Goal: Task Accomplishment & Management: Manage account settings

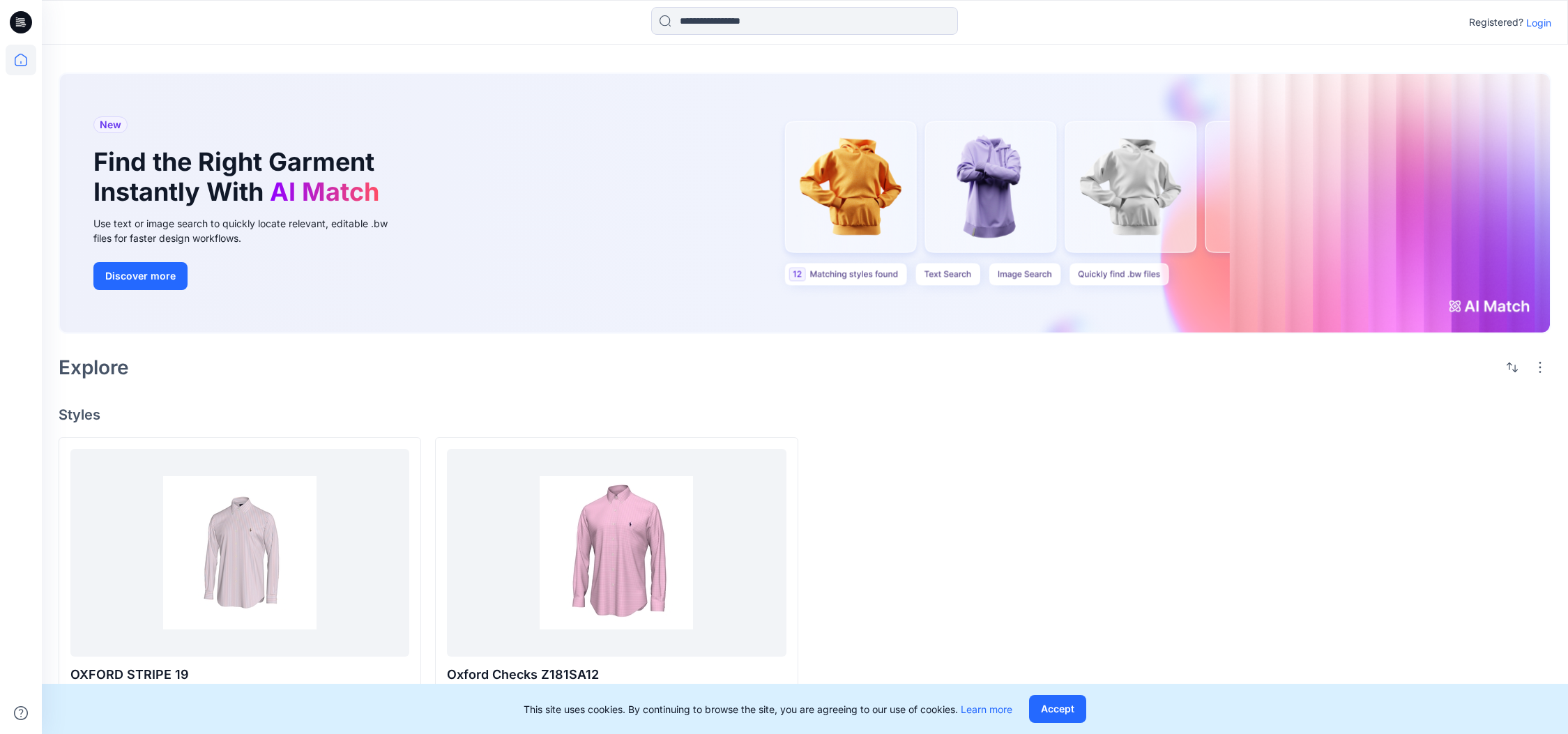
click at [1547, 21] on p "Login" at bounding box center [1537, 23] width 25 height 15
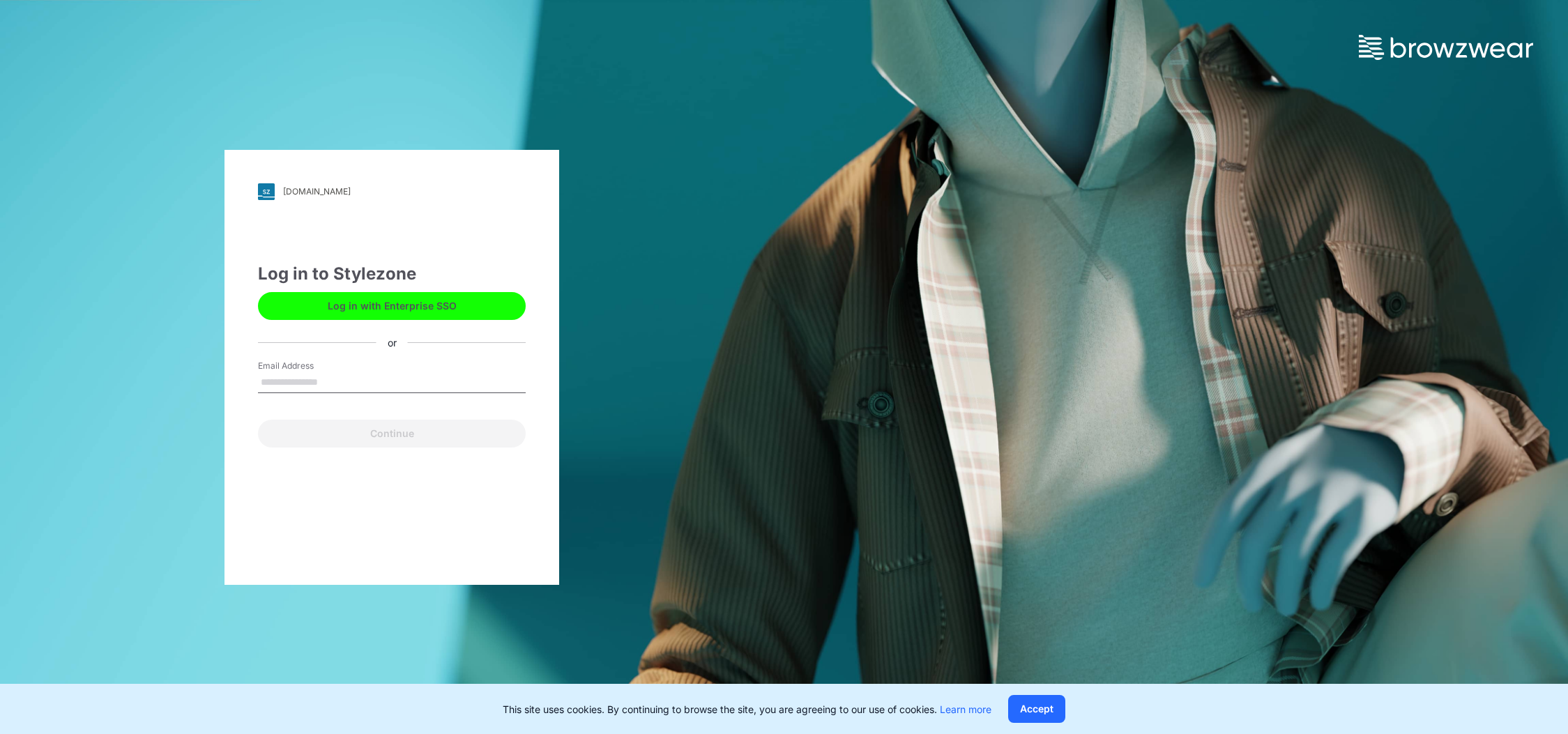
type input "**********"
click at [389, 435] on button "Continue" at bounding box center [391, 434] width 268 height 28
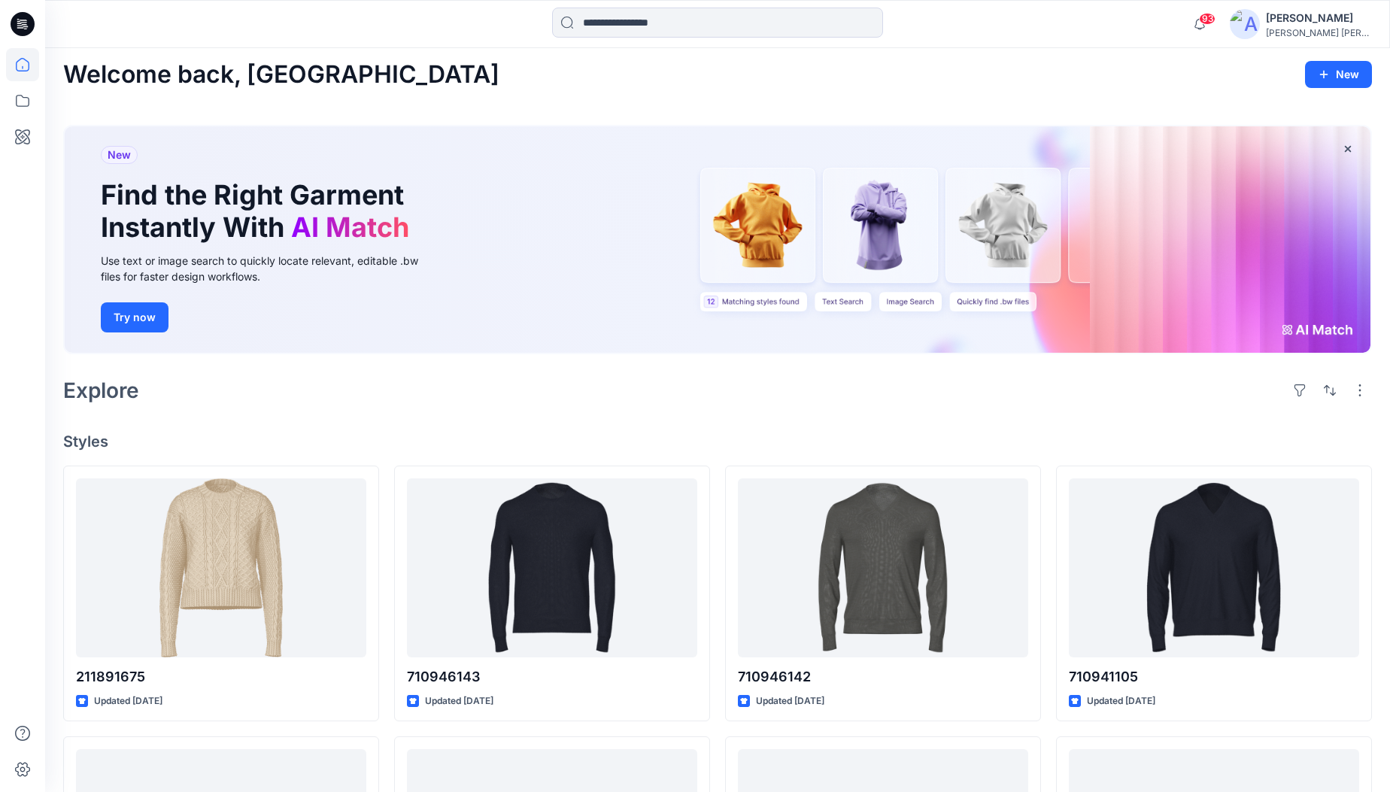
scroll to position [6, 0]
